Goal: Connect with others: Connect with others

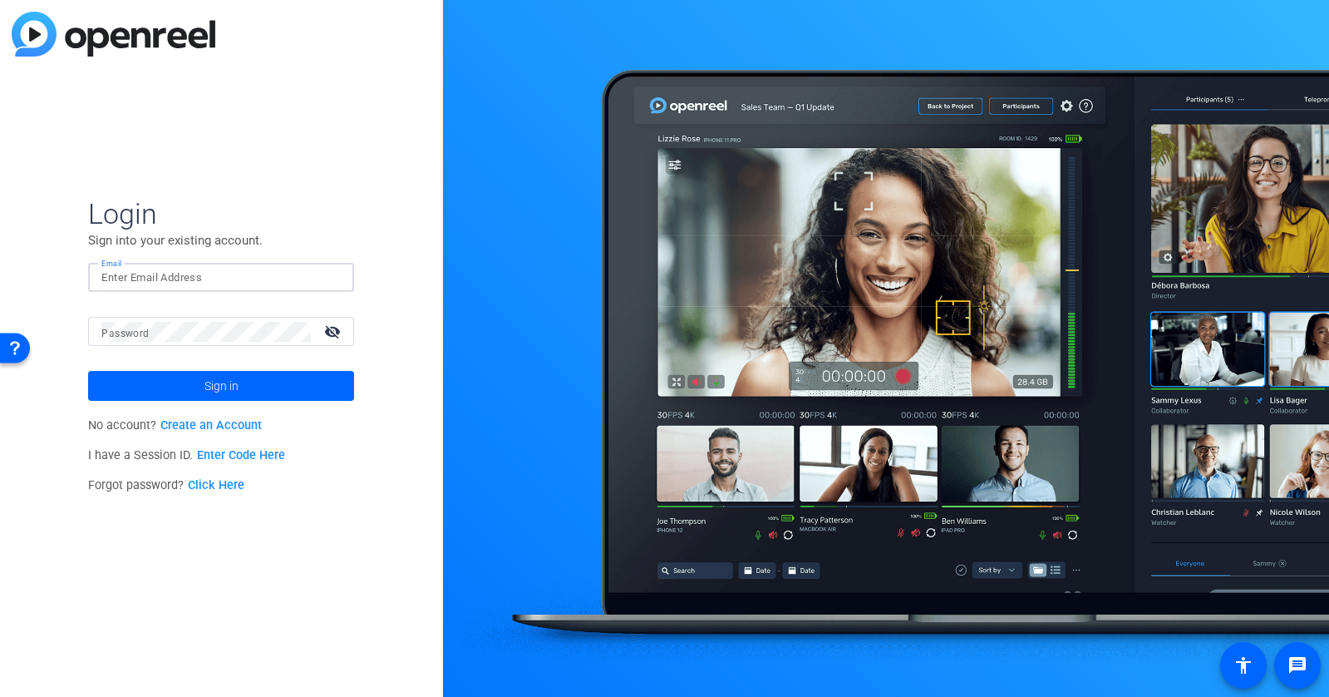
click at [165, 273] on input "Email" at bounding box center [220, 278] width 239 height 20
type input "[PERSON_NAME][EMAIL_ADDRESS][DOMAIN_NAME]"
click at [88, 371] on button "Sign in" at bounding box center [221, 386] width 266 height 30
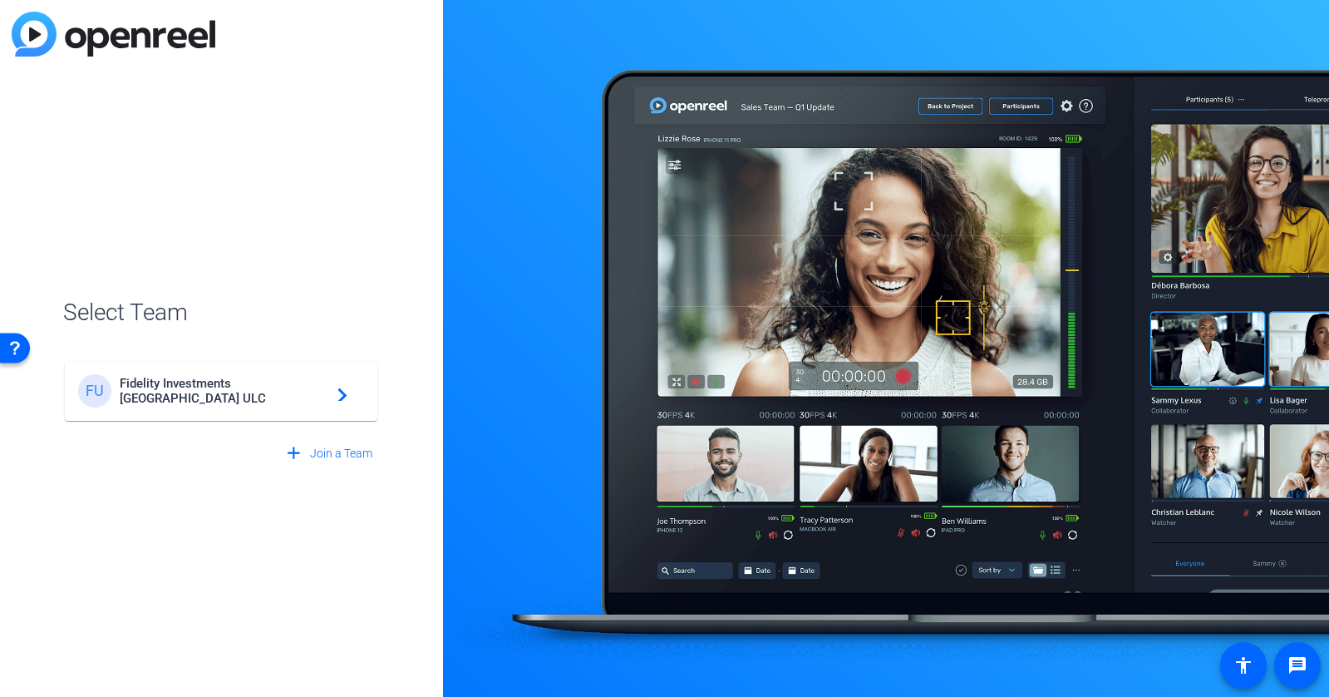
click at [303, 397] on div "FU Fidelity Investments Canada ULC navigate_next" at bounding box center [221, 390] width 286 height 33
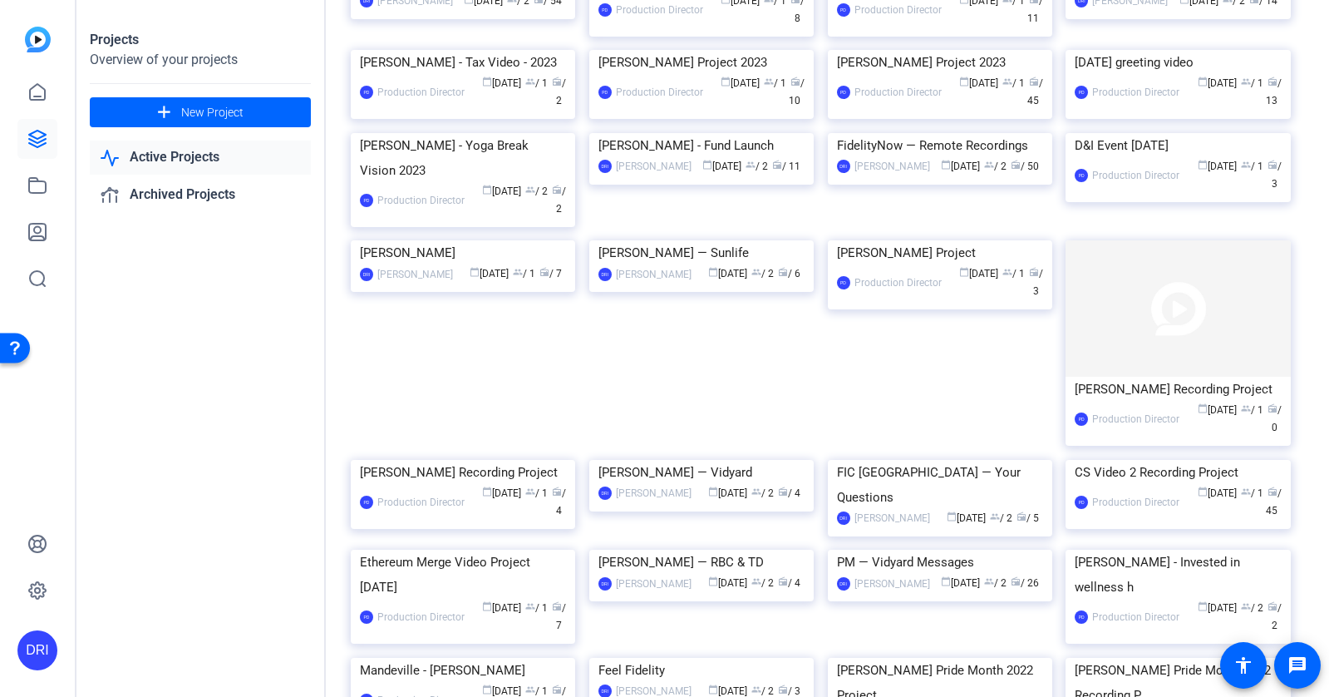
scroll to position [431, 0]
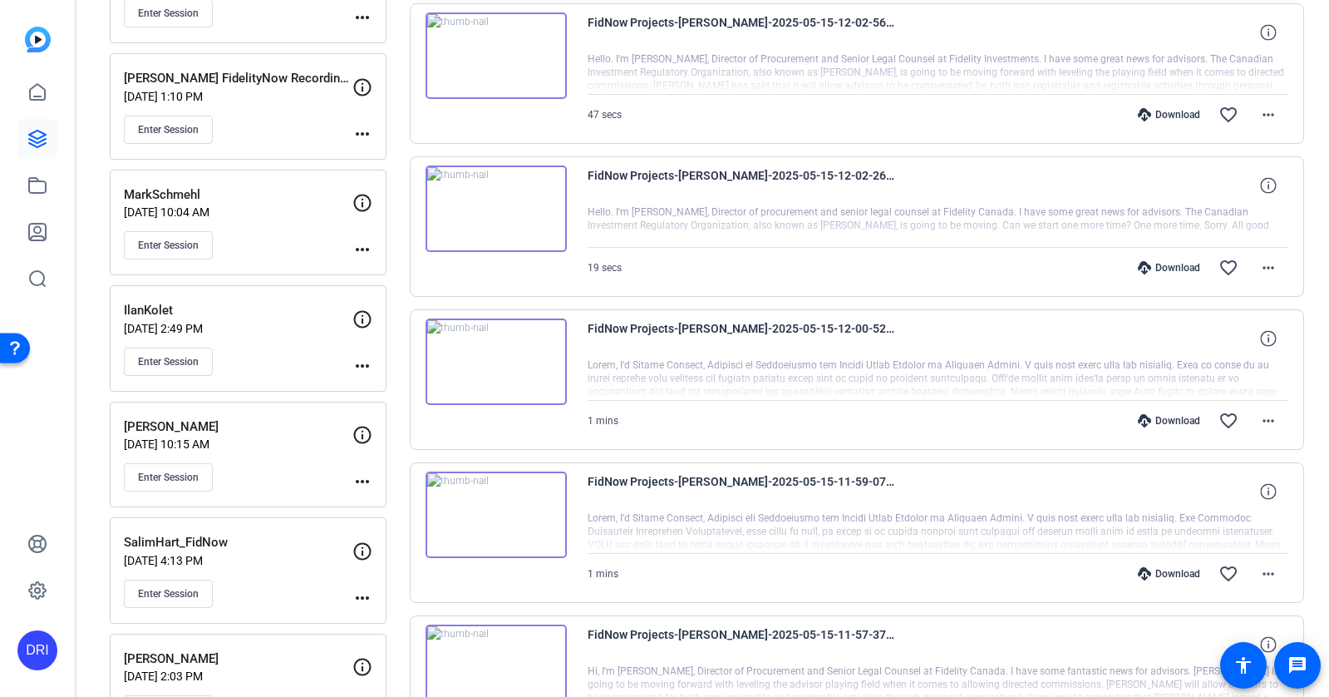
scroll to position [1126, 0]
click at [187, 357] on span "Enter Session" at bounding box center [168, 362] width 61 height 13
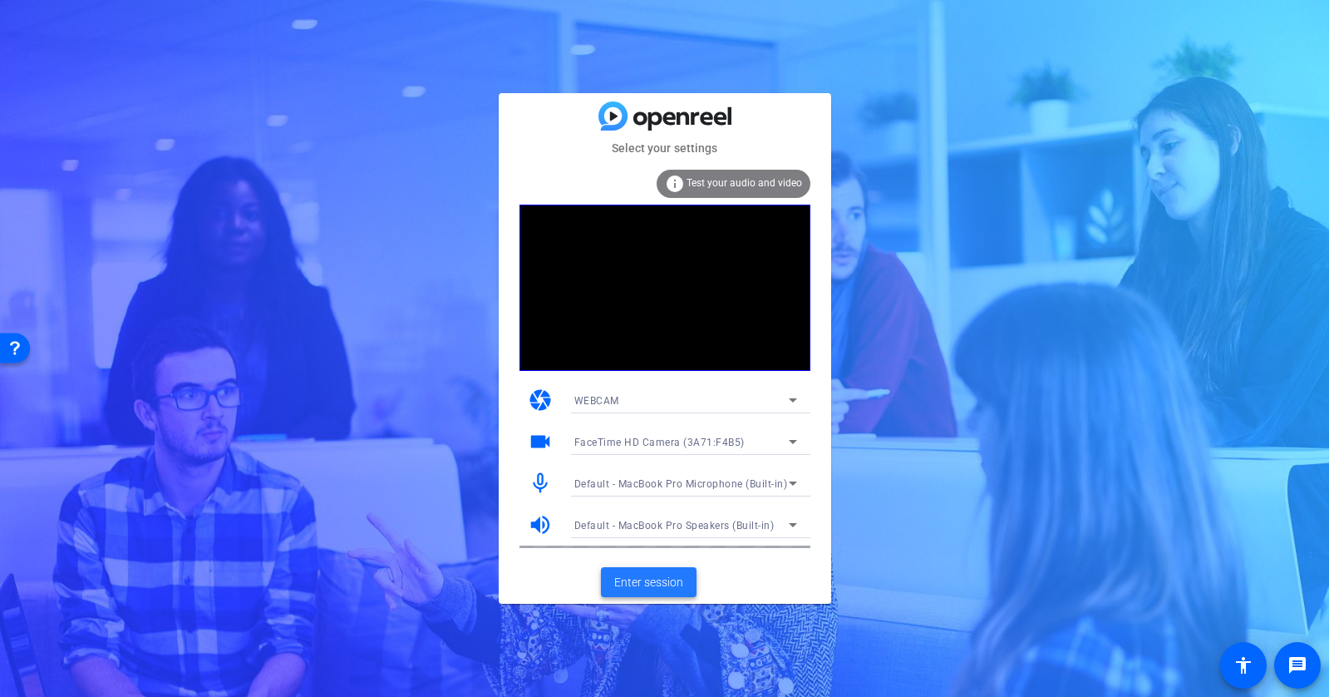
click at [669, 584] on span "Enter session" at bounding box center [648, 582] width 69 height 17
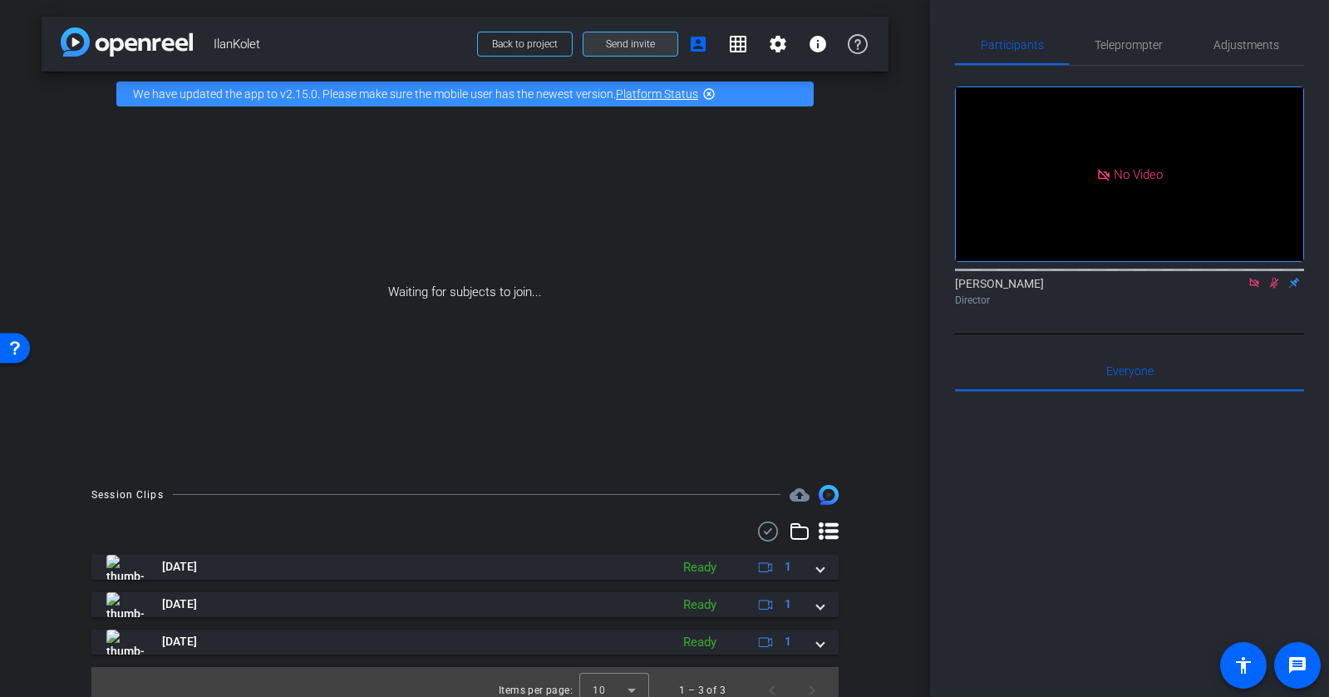
click at [618, 43] on span "Send invite" at bounding box center [630, 43] width 49 height 13
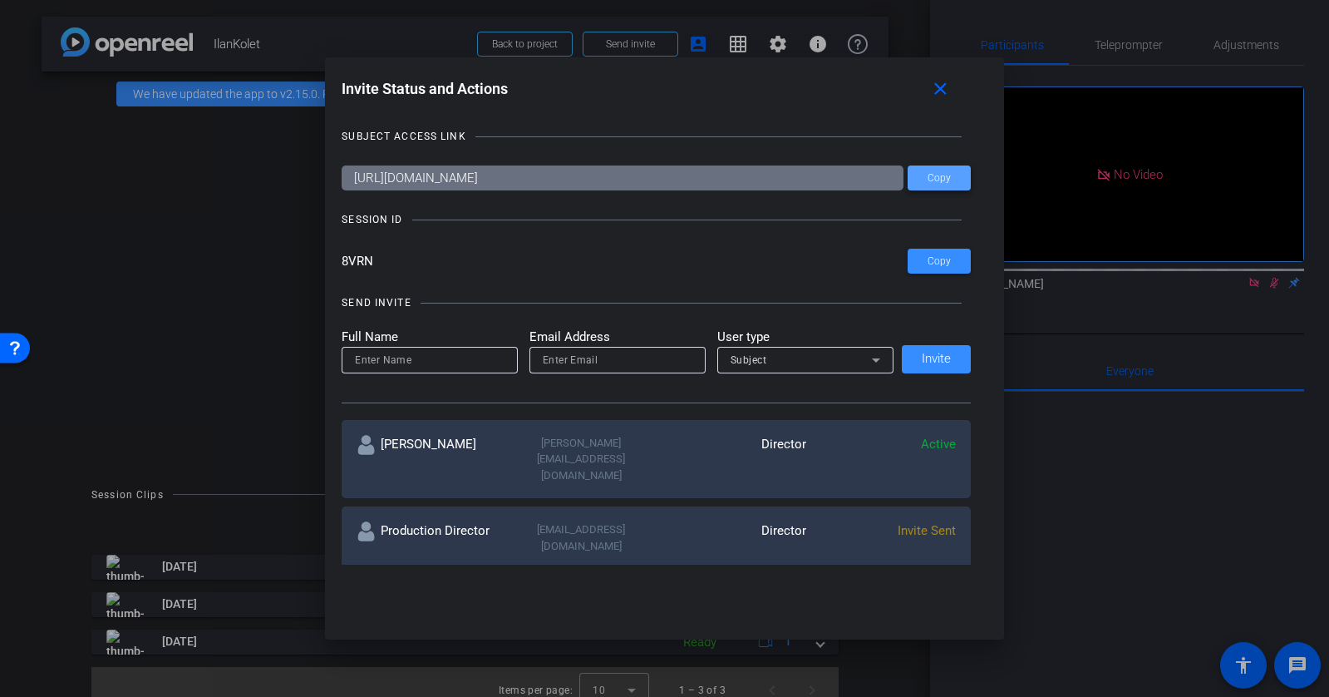
click at [944, 186] on span at bounding box center [939, 178] width 63 height 40
click at [938, 265] on span "Copy" at bounding box center [939, 261] width 23 height 12
